Goal: Browse casually: Explore the website without a specific task or goal

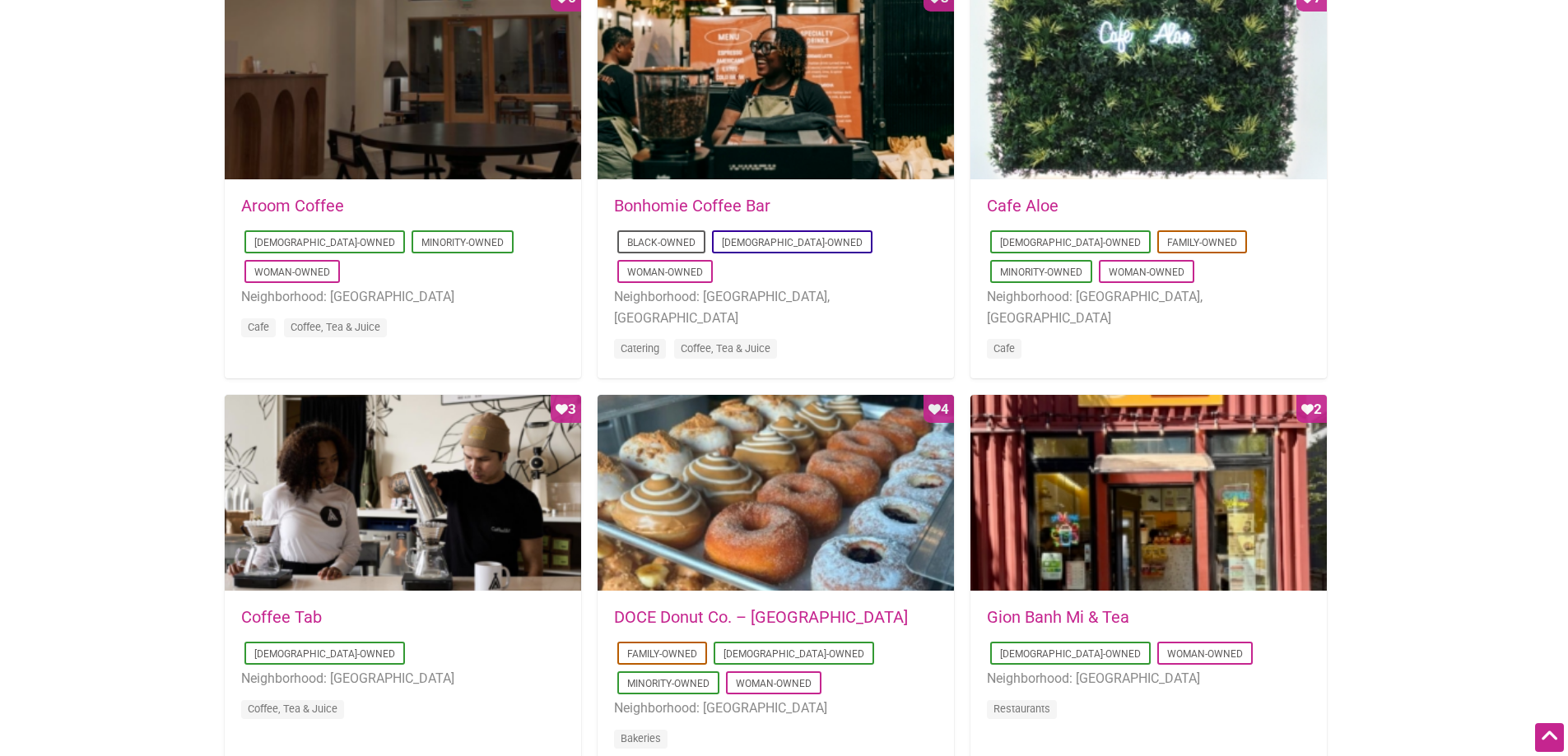
scroll to position [905, 0]
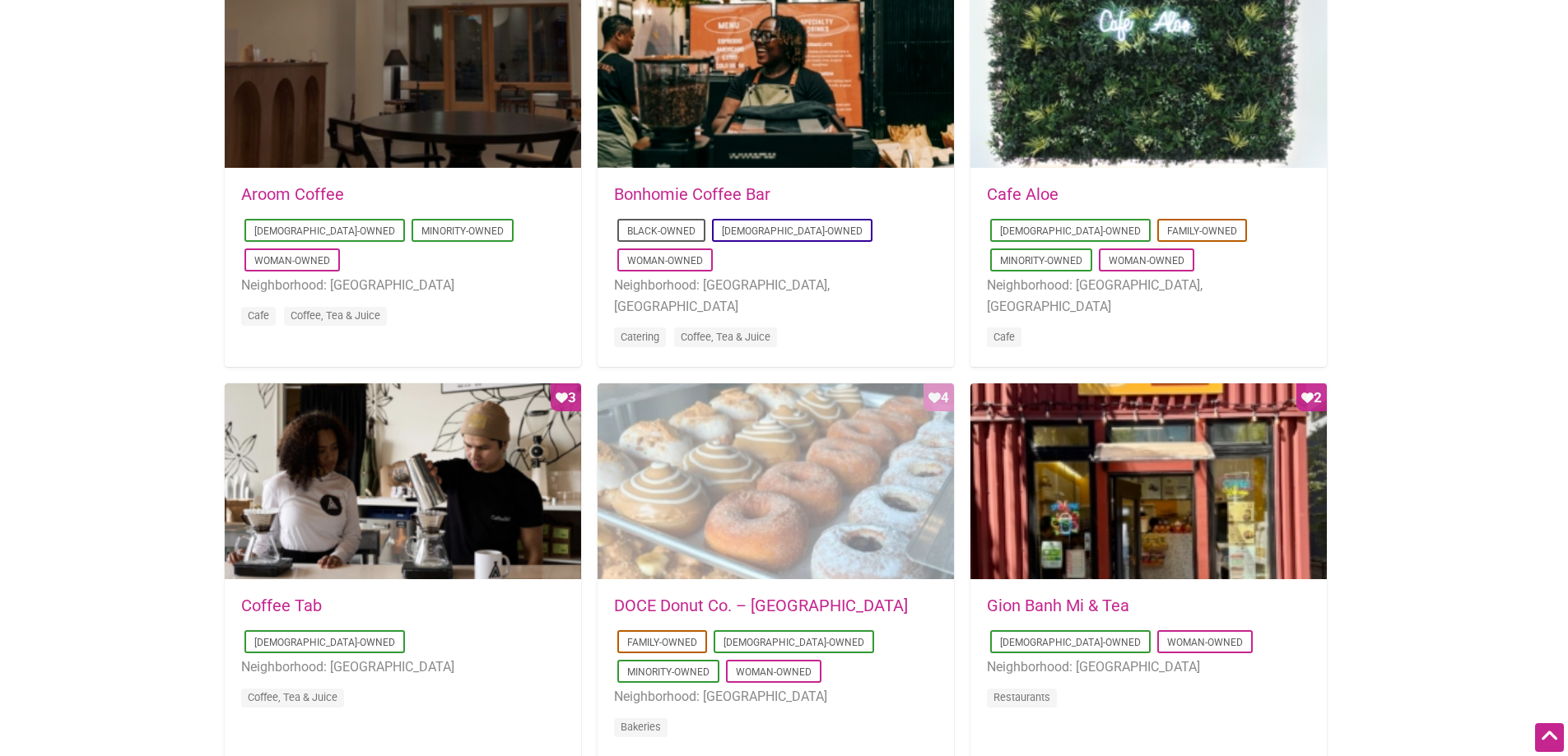
click at [723, 491] on div "Favorite Count 4" at bounding box center [775, 482] width 356 height 197
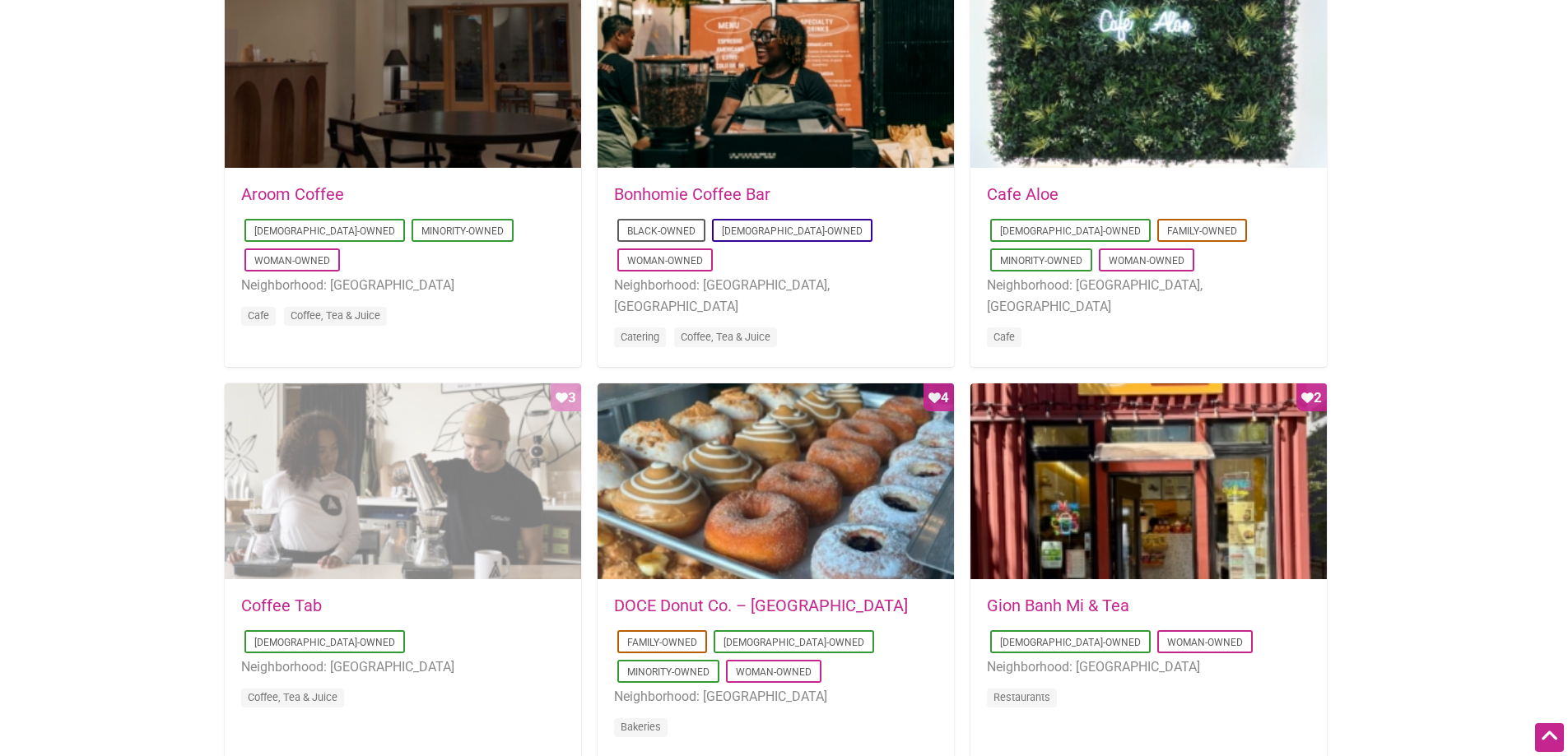
click at [500, 451] on div "Favorite Count 3" at bounding box center [402, 482] width 356 height 197
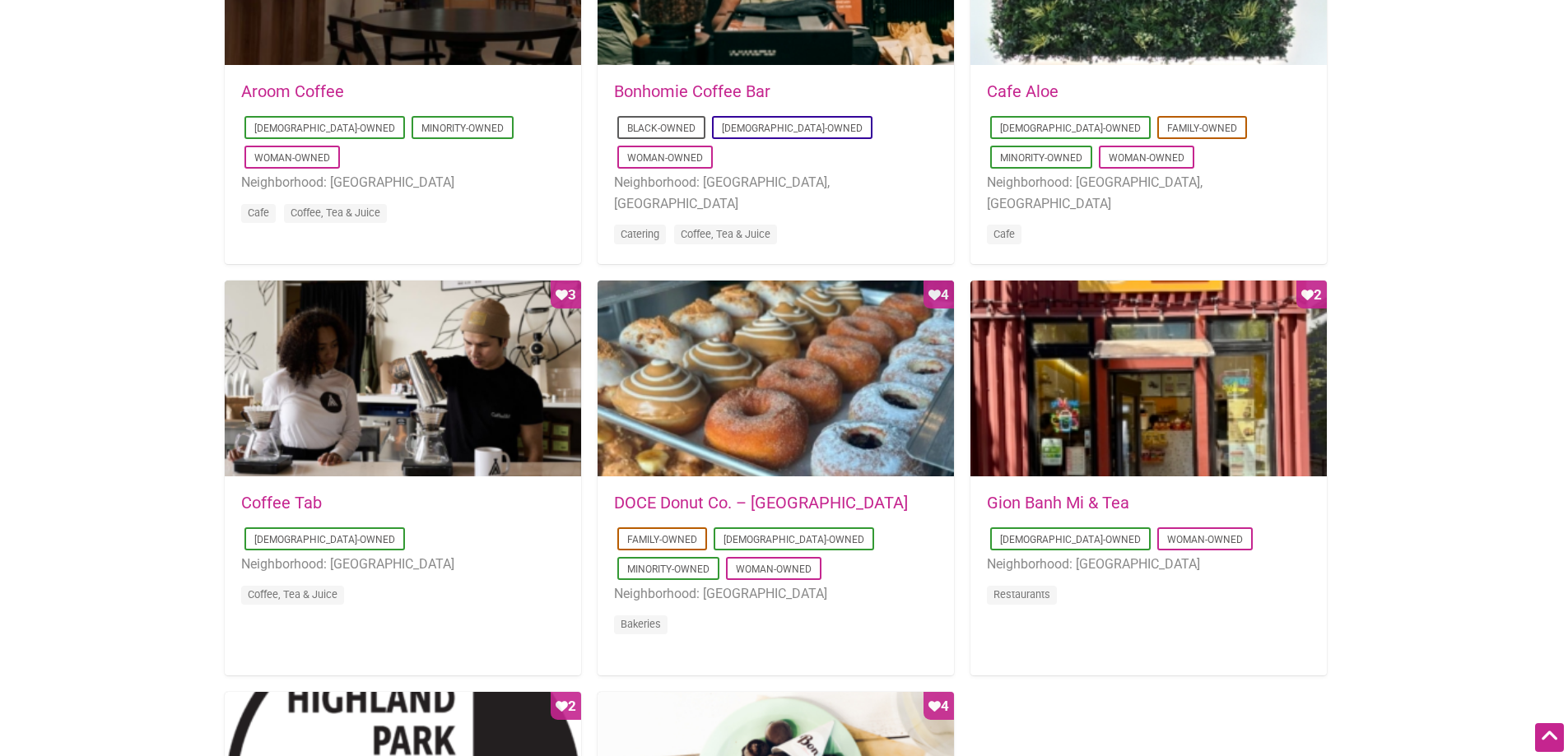
scroll to position [1151, 0]
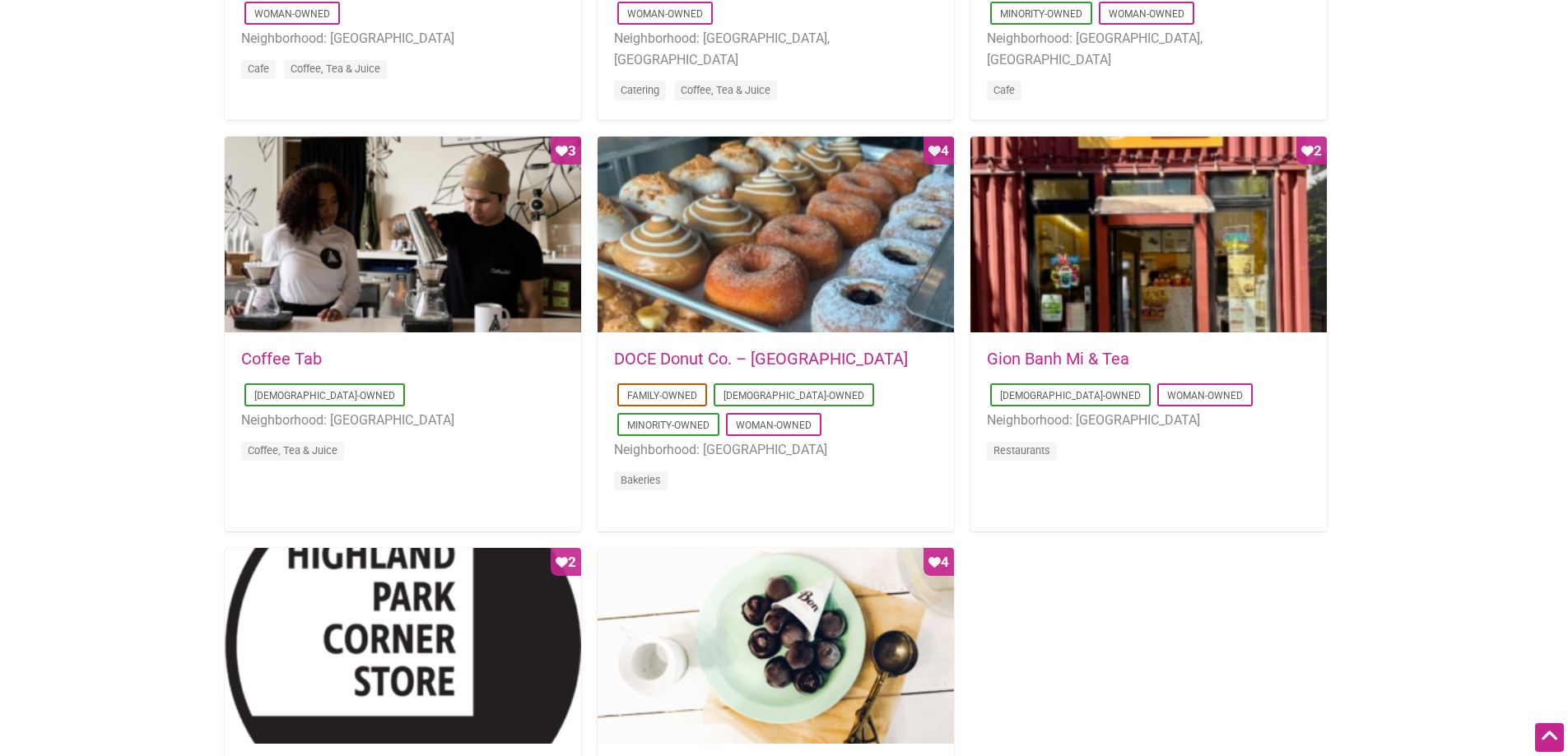
click at [1037, 368] on link "Gion Banh Mi & Tea" at bounding box center [1058, 359] width 143 height 20
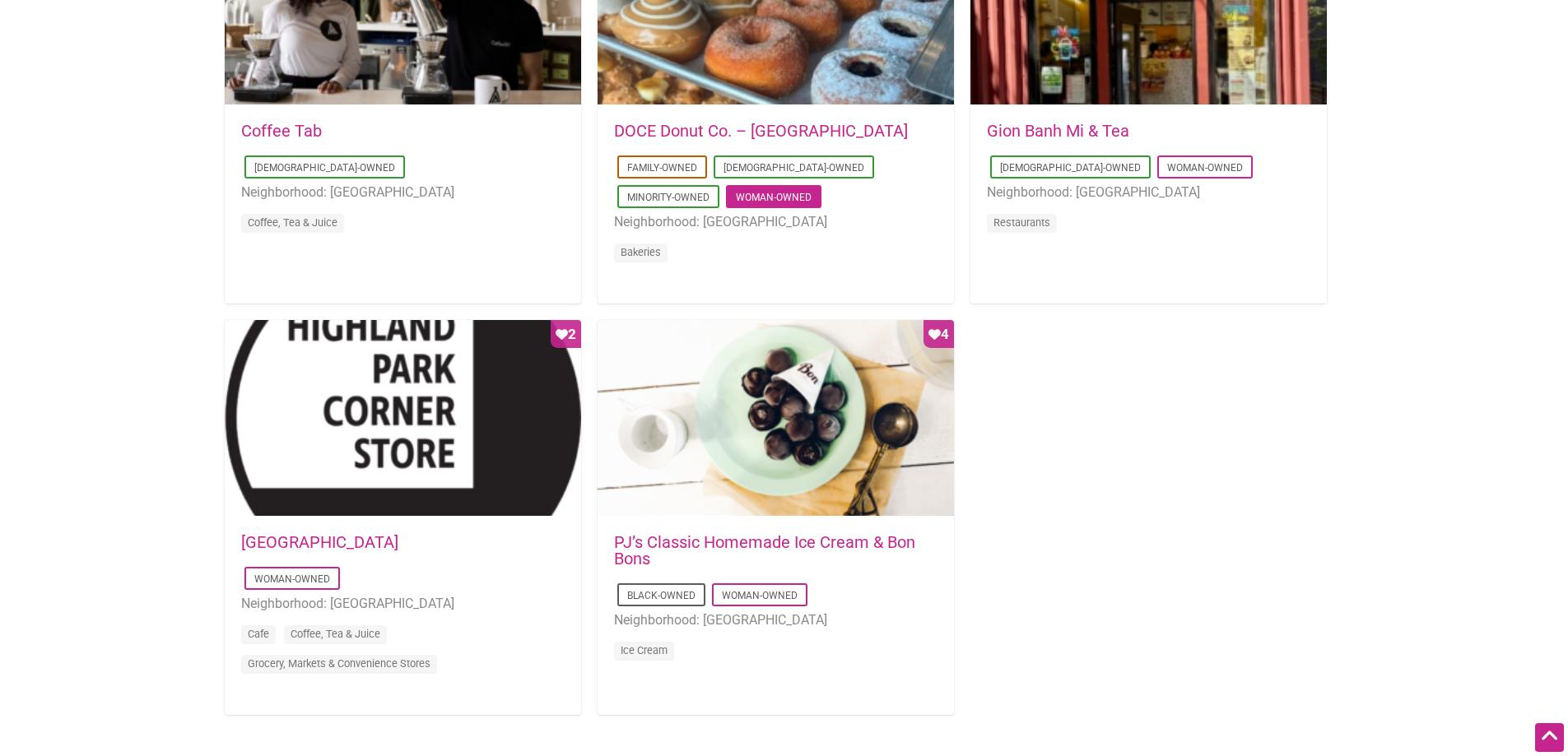
scroll to position [1399, 0]
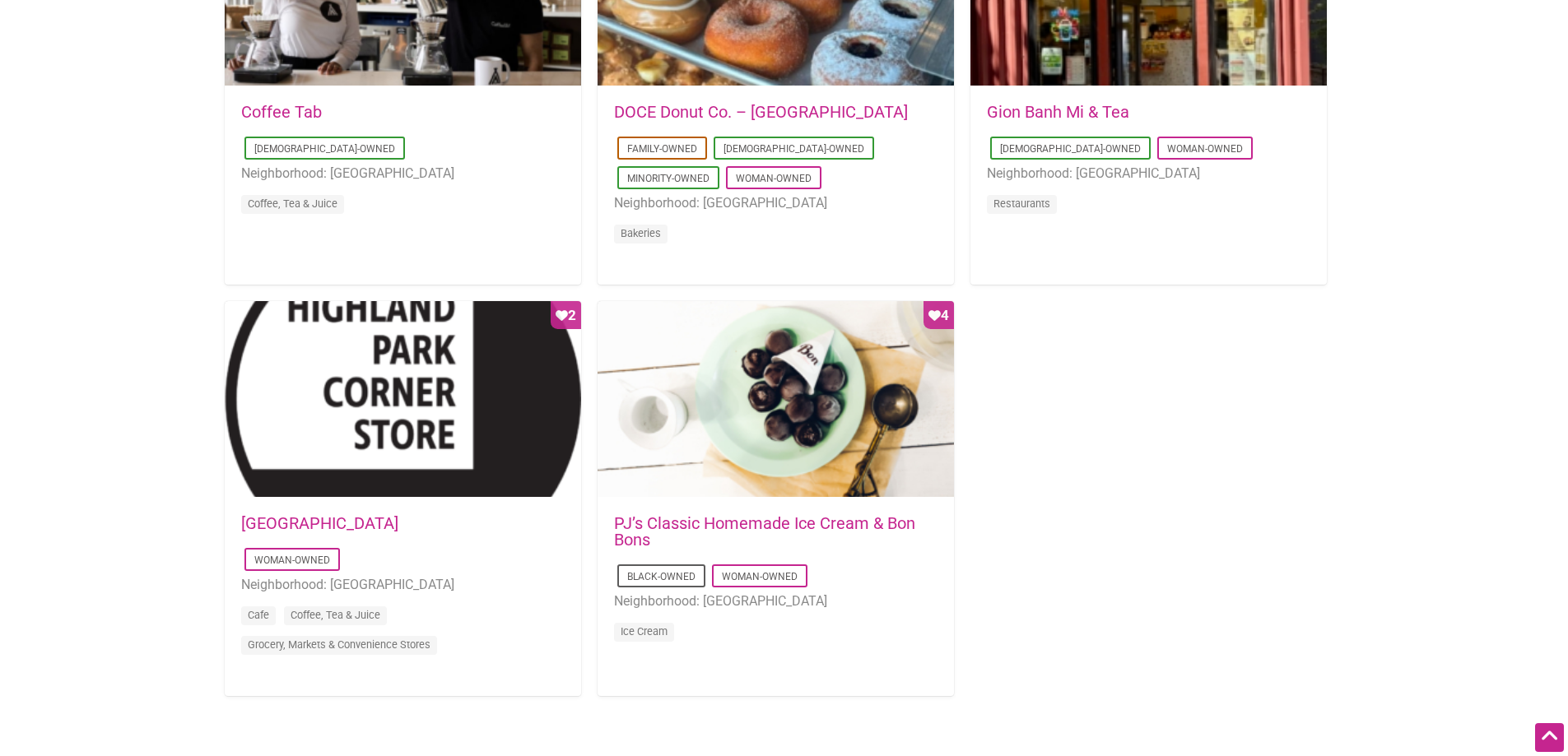
click at [398, 519] on link "Highland Park Corner Store" at bounding box center [319, 523] width 157 height 20
click at [735, 518] on link "PJ’s Classic Homemade Ice Cream & Bon Bons" at bounding box center [764, 531] width 301 height 36
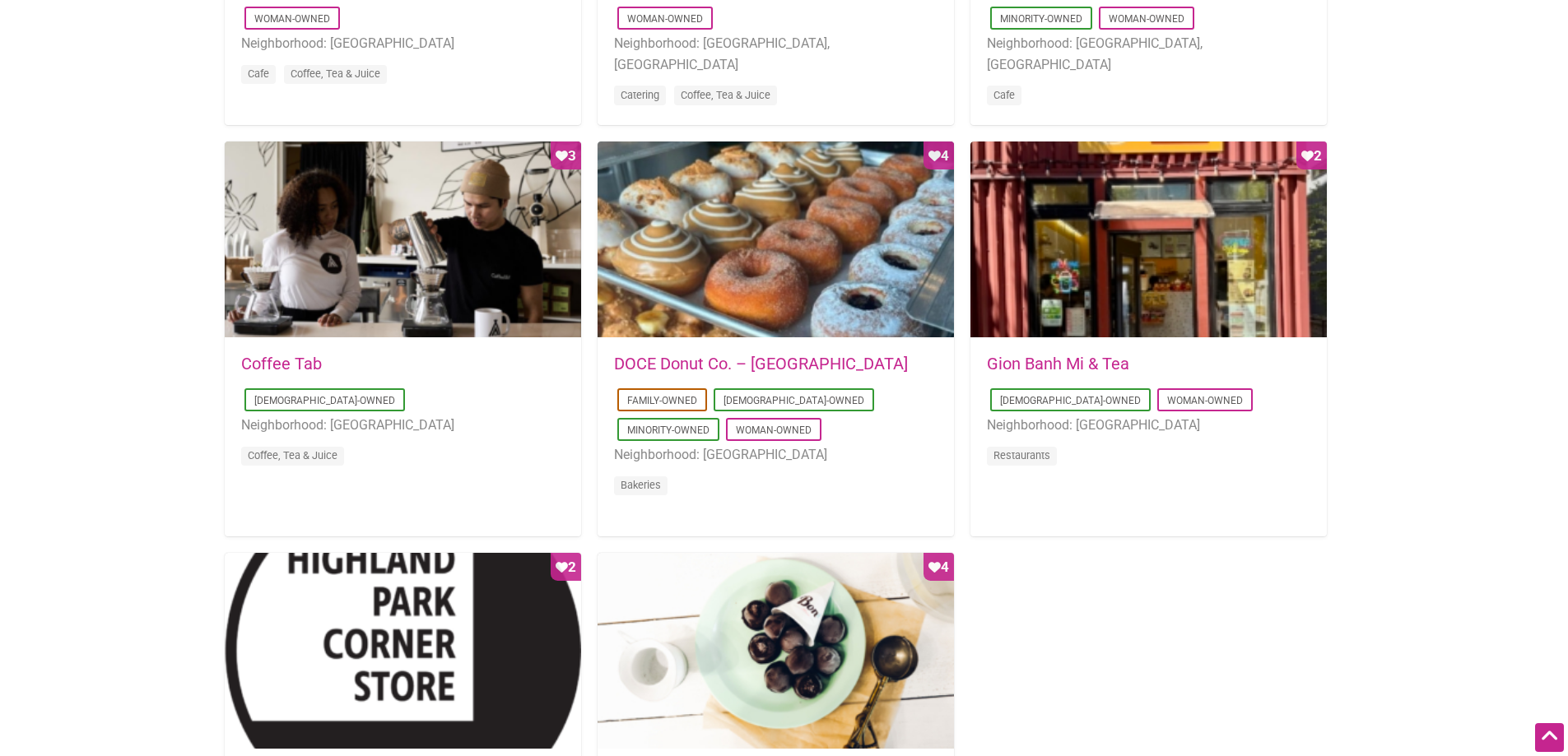
scroll to position [822, 0]
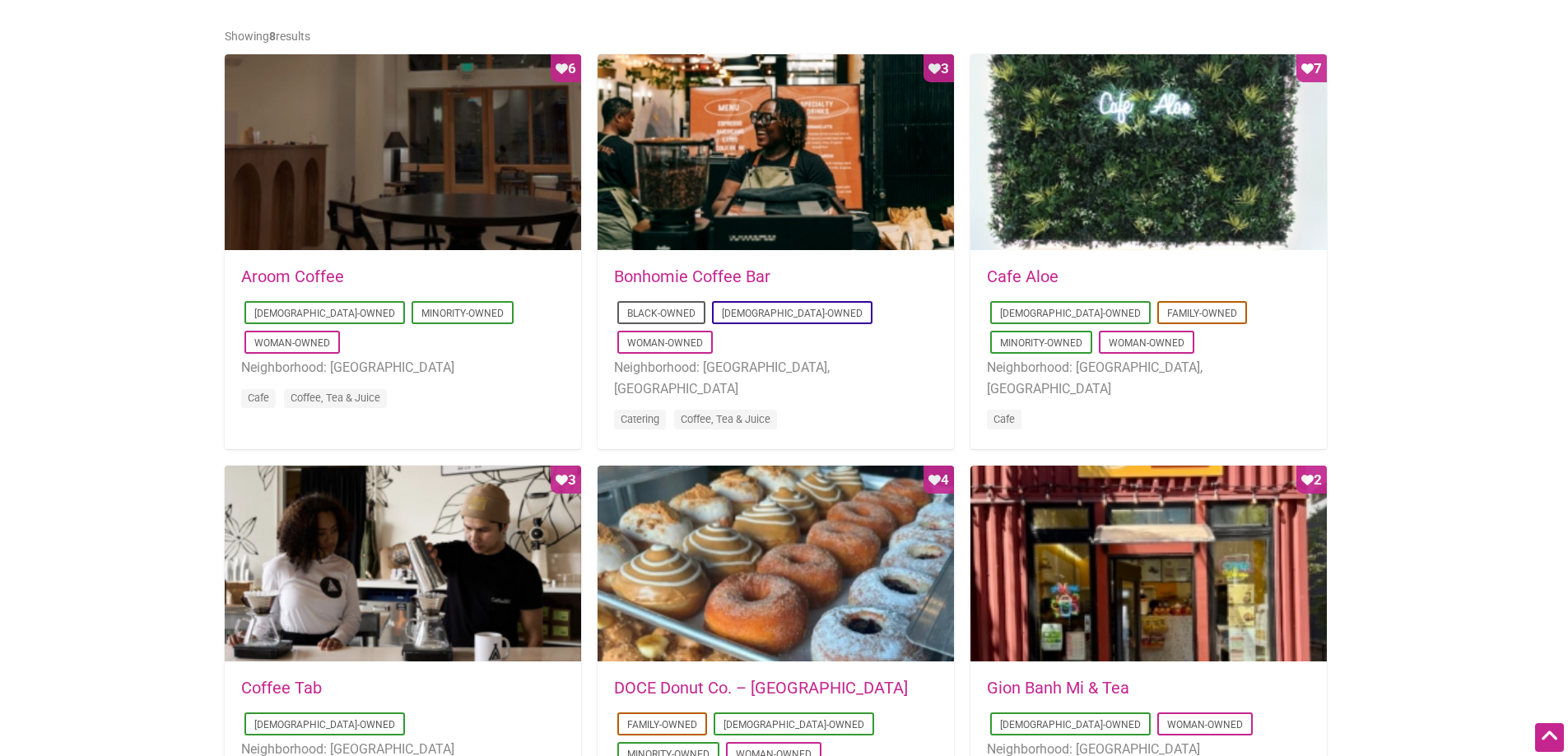
click at [717, 272] on link "Bonhomie Coffee Bar" at bounding box center [692, 276] width 156 height 20
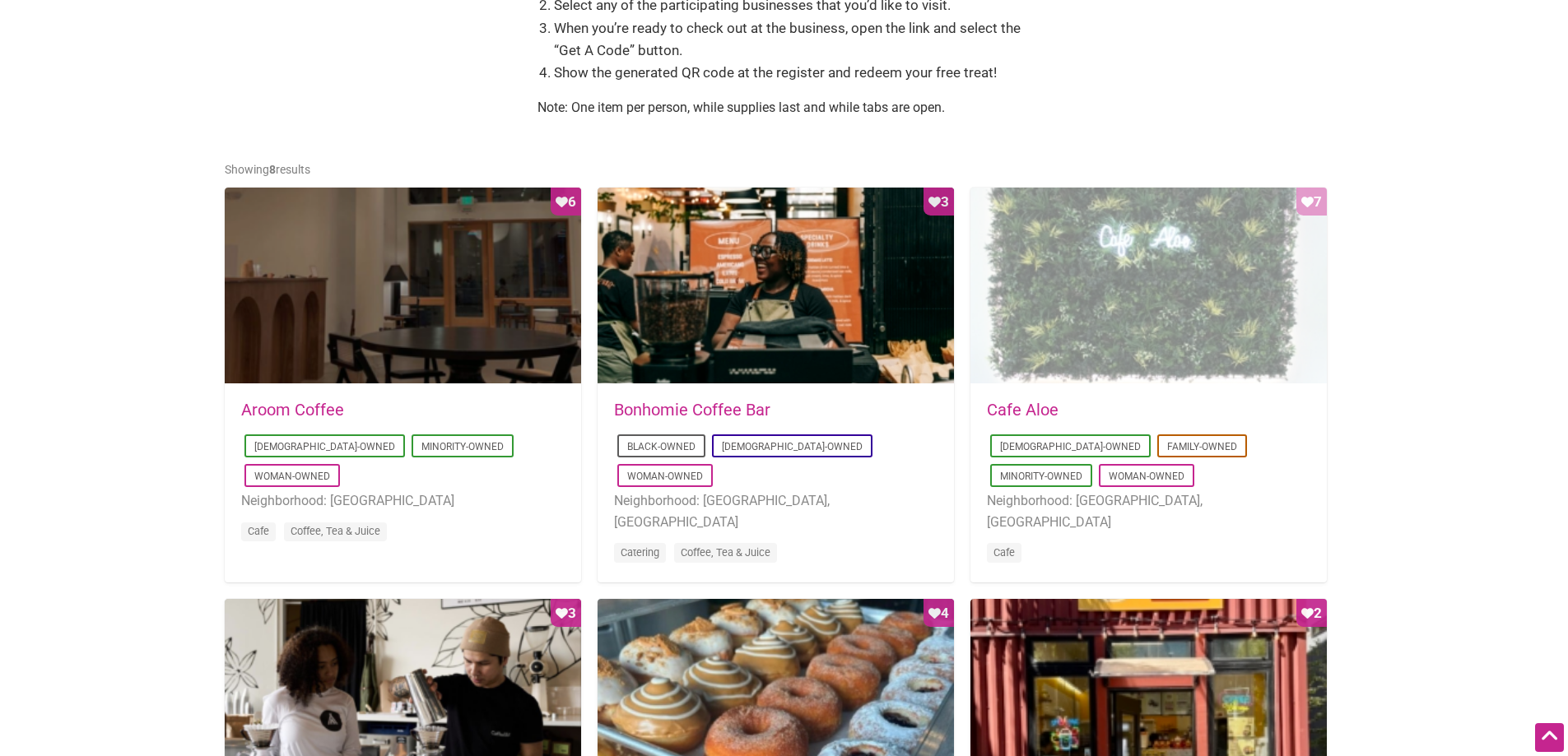
scroll to position [658, 0]
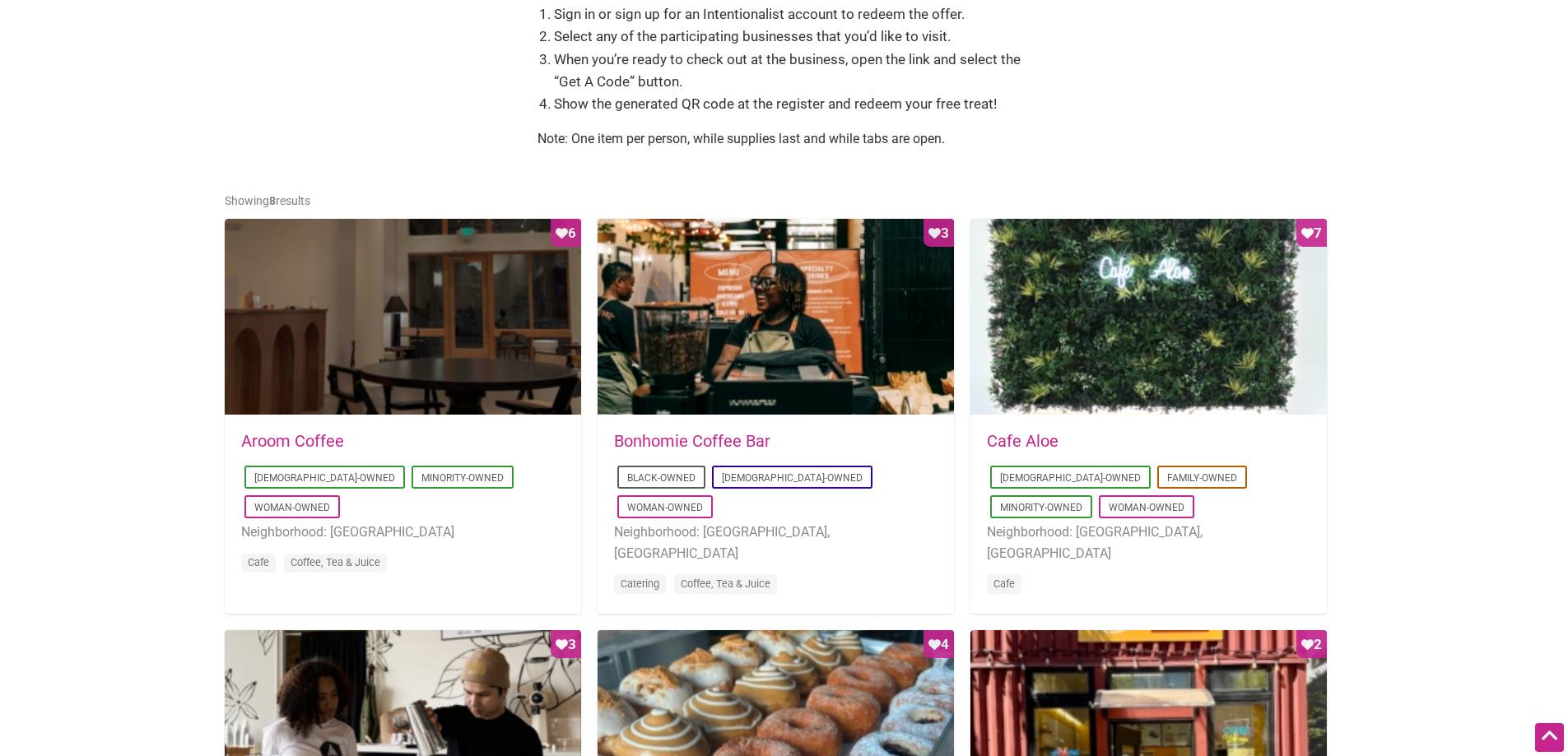
click at [1052, 431] on div "2021-04-01 20:39:26 Cafe Aloe Asian-Owned Family-Owned Minority-Owned Woman-Own…" at bounding box center [1148, 523] width 356 height 214
click at [1050, 440] on link "Cafe Aloe" at bounding box center [1023, 441] width 72 height 20
click at [316, 434] on link "Aroom Coffee" at bounding box center [292, 441] width 103 height 20
